Goal: Transaction & Acquisition: Download file/media

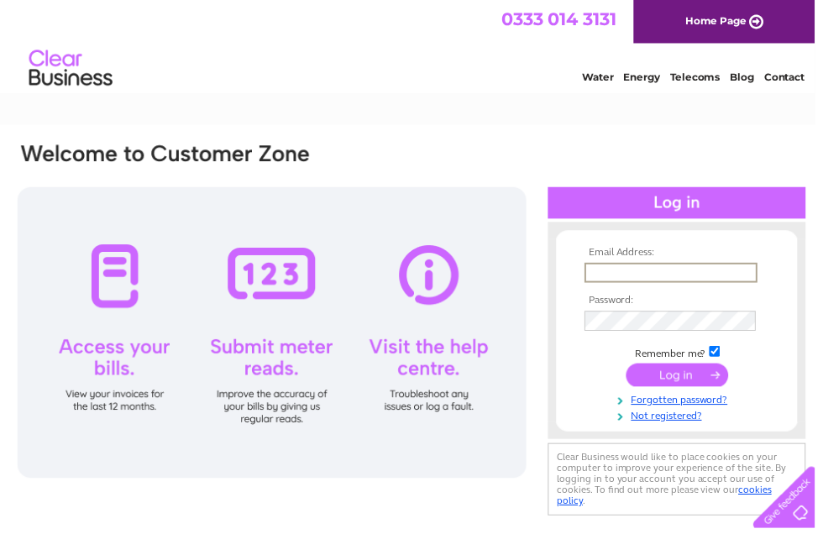
type input "Dianetodd78@icloud.com"
click at [683, 386] on input "submit" at bounding box center [683, 377] width 103 height 24
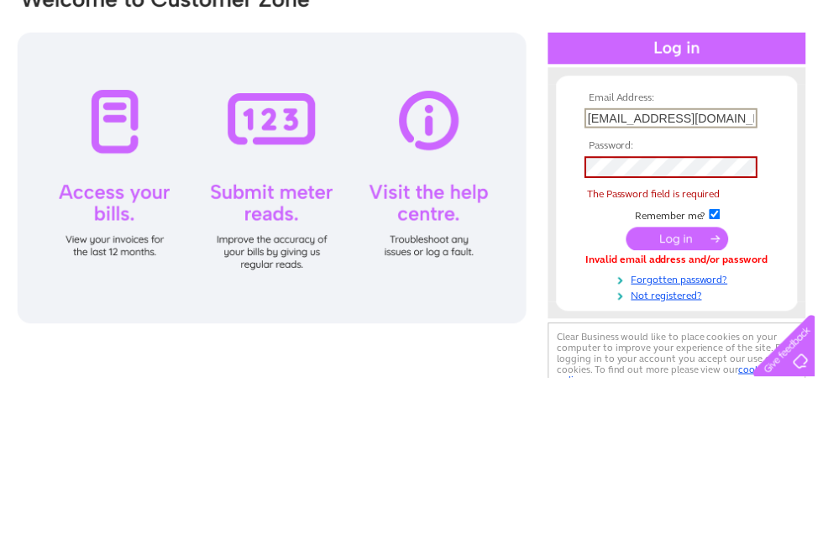
scroll to position [157, 0]
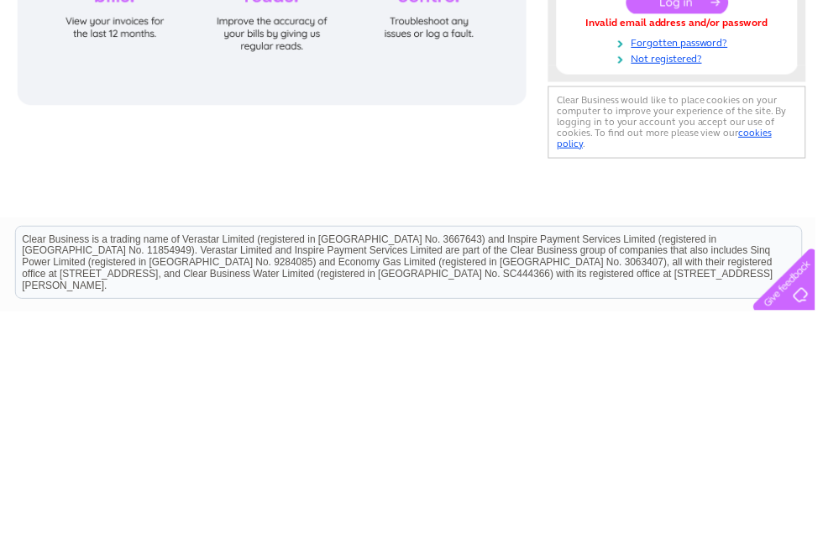
click at [673, 210] on input "submit" at bounding box center [683, 222] width 103 height 24
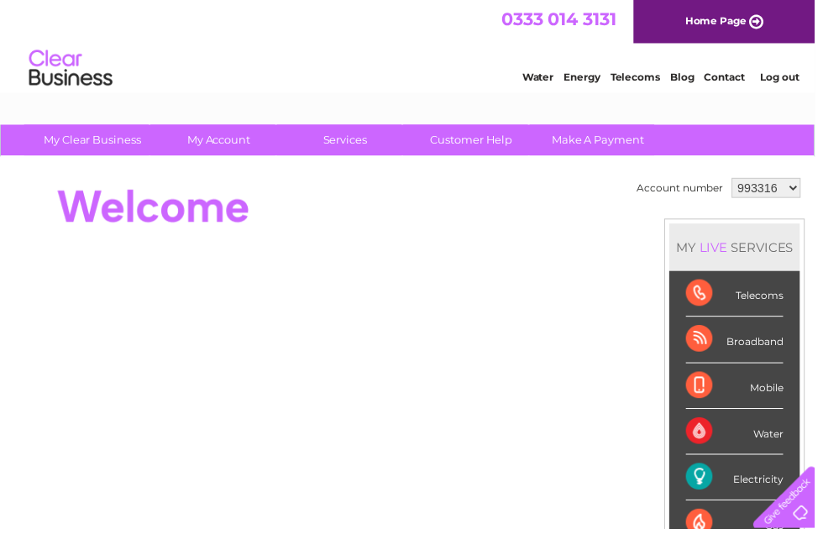
click at [787, 200] on select "993316 1023386" at bounding box center [774, 190] width 70 height 20
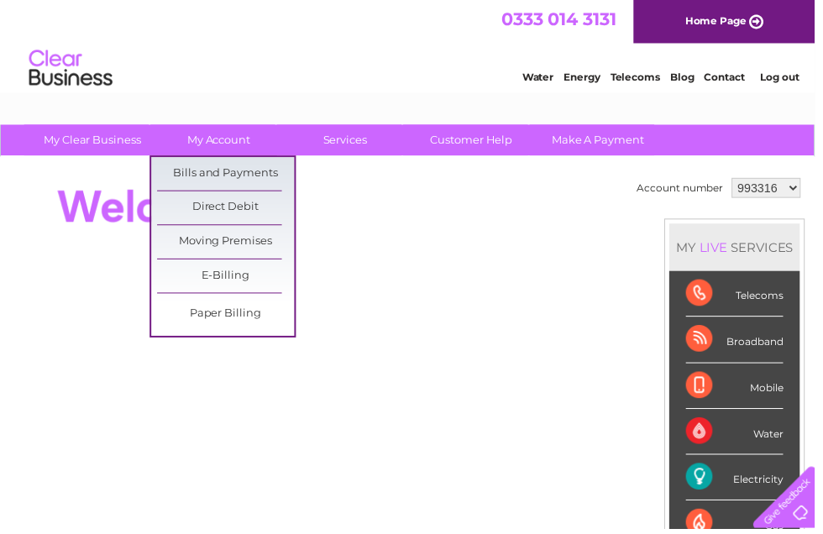
click at [209, 185] on link "Bills and Payments" at bounding box center [228, 176] width 139 height 34
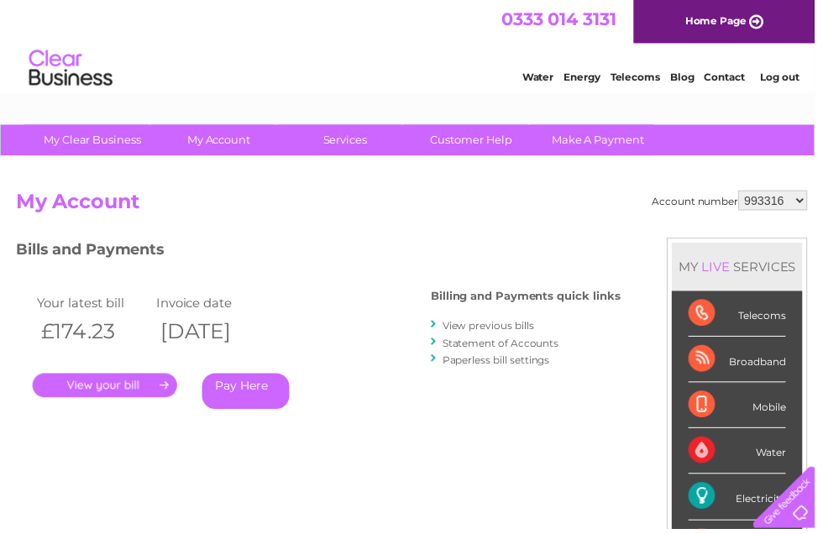
click at [484, 333] on link "View previous bills" at bounding box center [493, 328] width 92 height 13
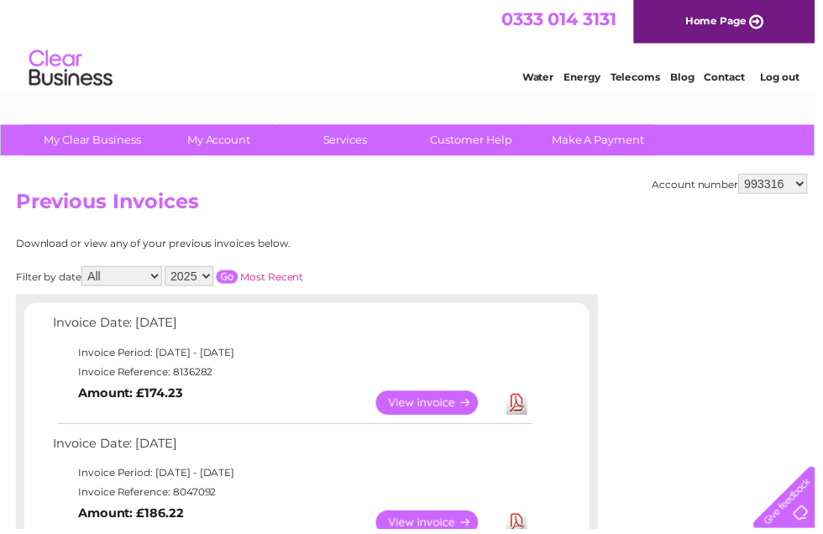
click at [515, 403] on link "Download" at bounding box center [521, 407] width 21 height 24
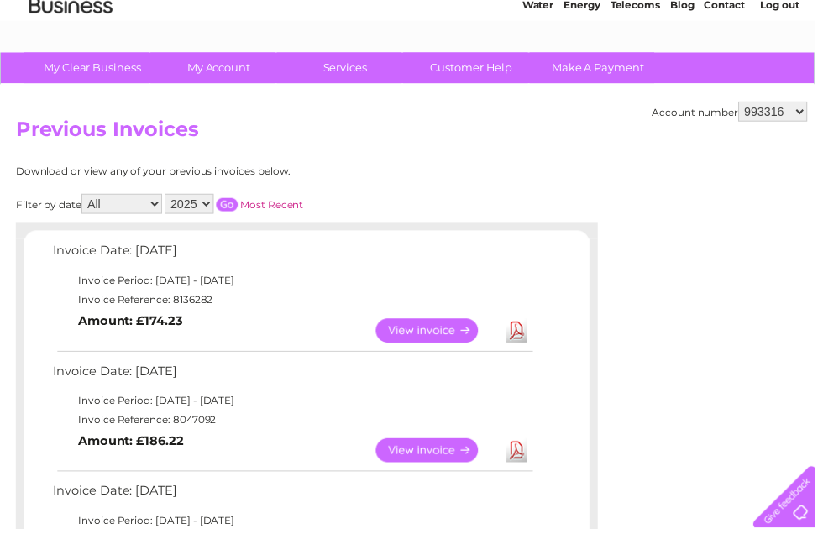
scroll to position [73, 0]
click at [522, 464] on link "Download" at bounding box center [521, 454] width 21 height 24
